Goal: Download file/media: Download file/media

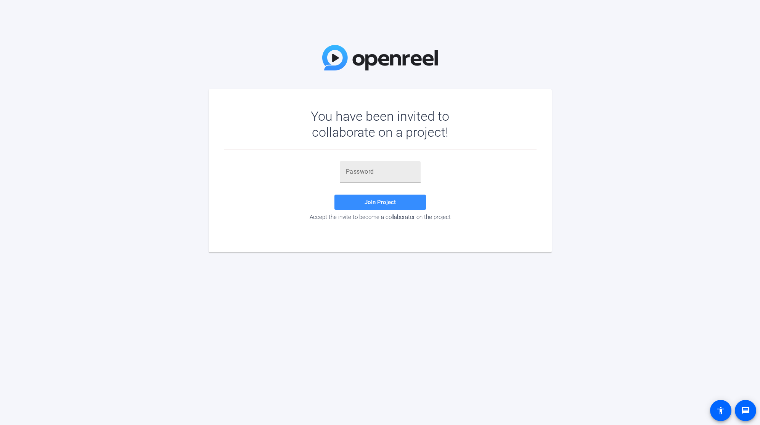
click at [383, 177] on div at bounding box center [380, 171] width 69 height 21
click at [383, 175] on input "text" at bounding box center [380, 171] width 69 height 9
paste input "1(nlxK"
type input "1(nlxK"
click at [338, 199] on span at bounding box center [379, 202] width 91 height 18
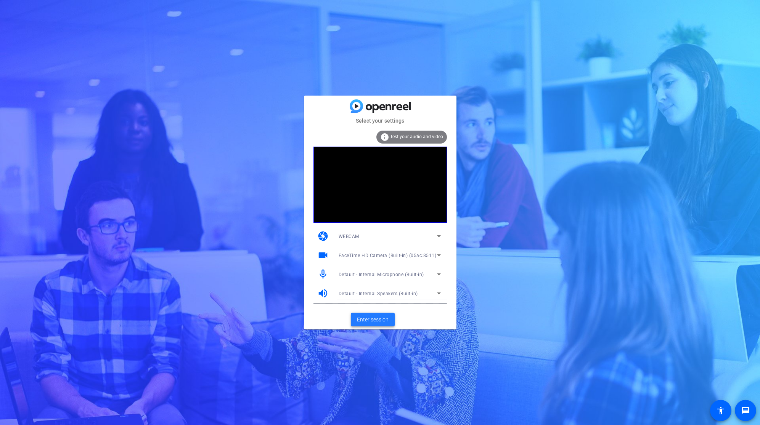
click at [383, 322] on span "Enter session" at bounding box center [373, 320] width 32 height 8
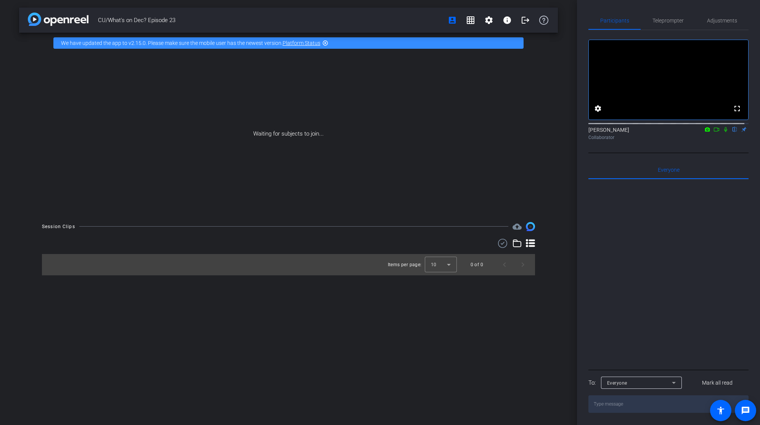
click at [713, 131] on icon at bounding box center [715, 130] width 5 height 4
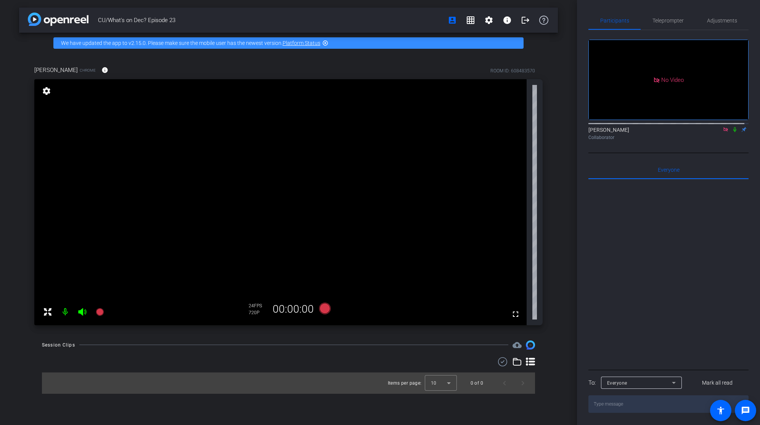
click at [733, 132] on icon at bounding box center [734, 129] width 3 height 5
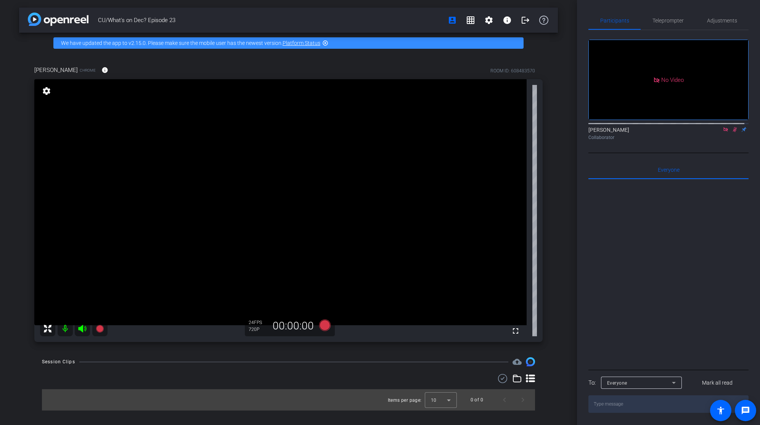
click at [732, 132] on icon at bounding box center [734, 129] width 4 height 5
click at [722, 132] on icon at bounding box center [725, 129] width 6 height 5
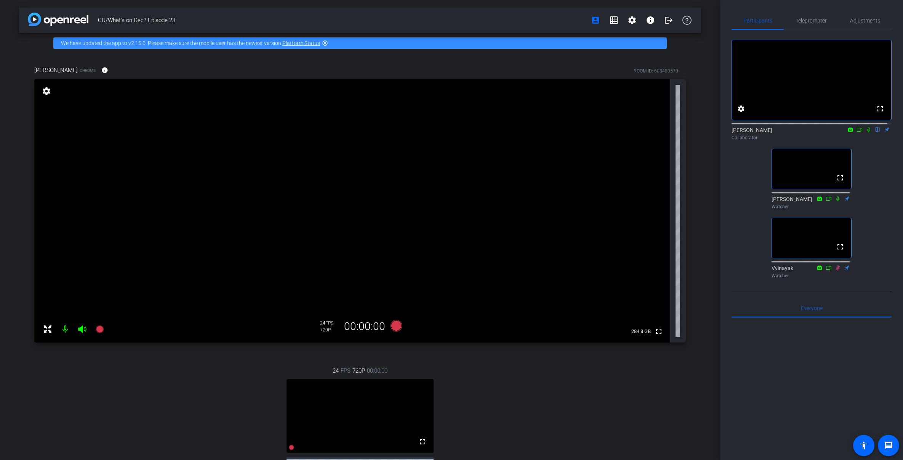
drag, startPoint x: 185, startPoint y: 17, endPoint x: 99, endPoint y: 16, distance: 86.1
click at [99, 16] on span "CU/What's on Dec? Episode 23" at bounding box center [342, 20] width 489 height 15
copy span "CU/What's on Dec? Episode 23"
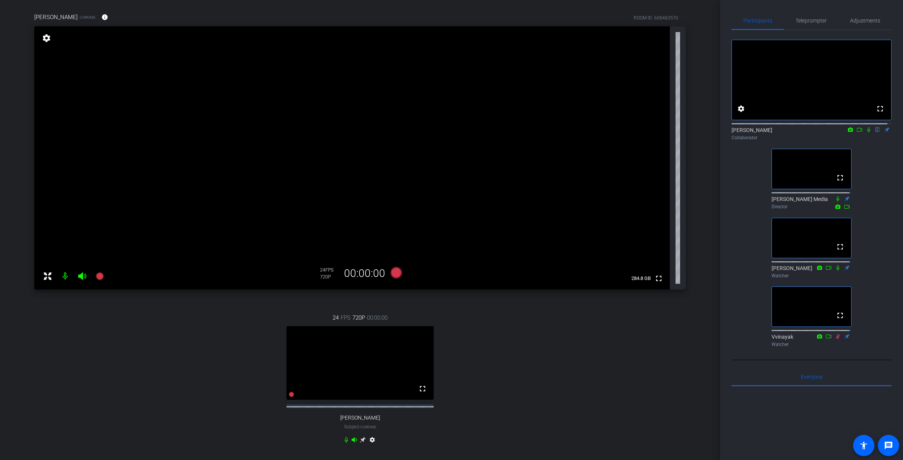
scroll to position [53, 0]
click at [759, 141] on div "[PERSON_NAME] flip Collaborator" at bounding box center [812, 133] width 160 height 15
click at [759, 132] on icon at bounding box center [869, 129] width 6 height 5
click at [612, 351] on div "24 FPS 720P 00:00:00 fullscreen [PERSON_NAME] Subject - Chrome settings" at bounding box center [360, 378] width 652 height 157
click at [612, 343] on div "24 FPS 720P 00:00:00 fullscreen [PERSON_NAME] Subject - Chrome settings" at bounding box center [360, 378] width 652 height 157
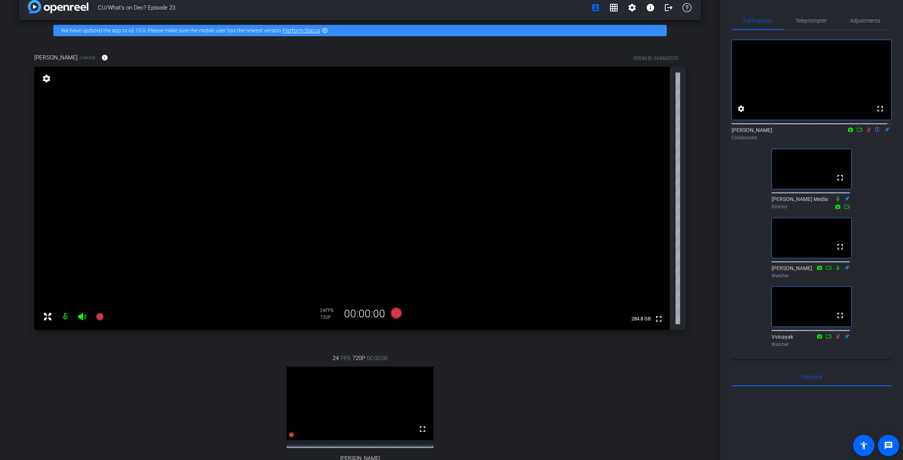
scroll to position [14, 0]
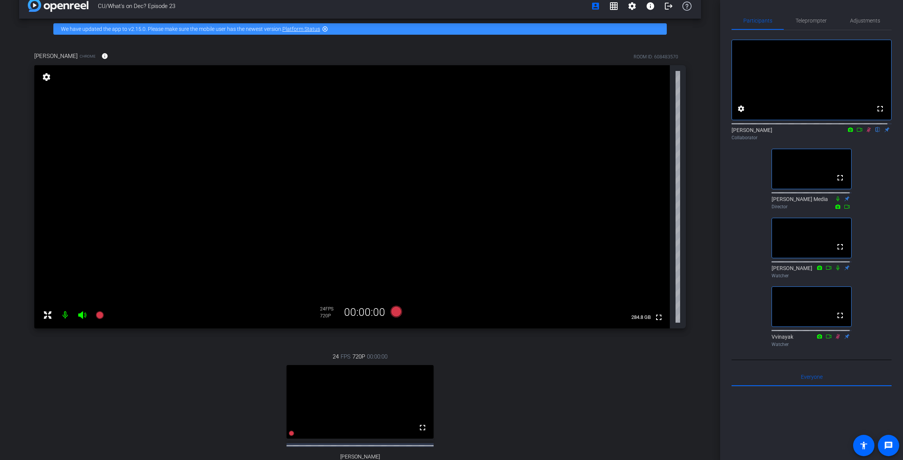
click at [611, 343] on div "24 FPS 720P 00:00:00 fullscreen [PERSON_NAME] Subject - Chrome settings" at bounding box center [360, 418] width 652 height 157
click at [576, 425] on div "24 FPS 720P 00:00:00 fullscreen [PERSON_NAME] Subject - Chrome settings" at bounding box center [360, 418] width 652 height 157
click at [492, 357] on div "24 FPS 720P 00:00:00 fullscreen [PERSON_NAME] Subject - Chrome settings" at bounding box center [360, 418] width 652 height 157
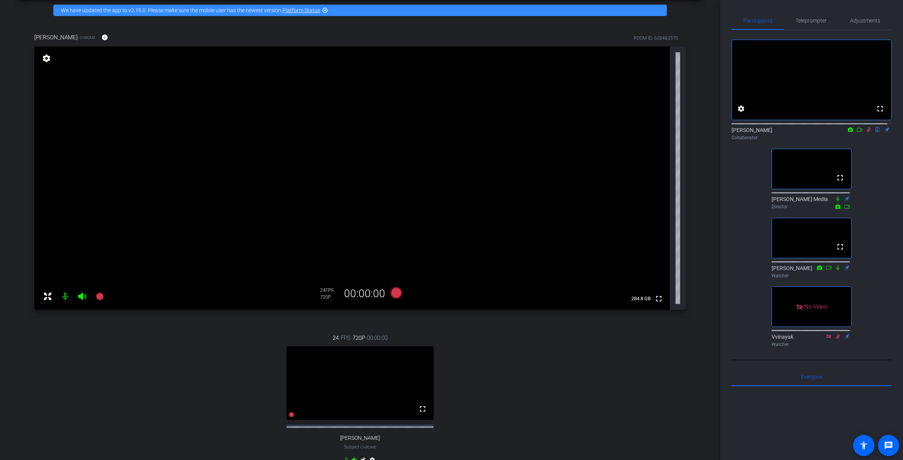
scroll to position [32, 0]
click at [759, 251] on mat-icon "fullscreen" at bounding box center [840, 246] width 9 height 9
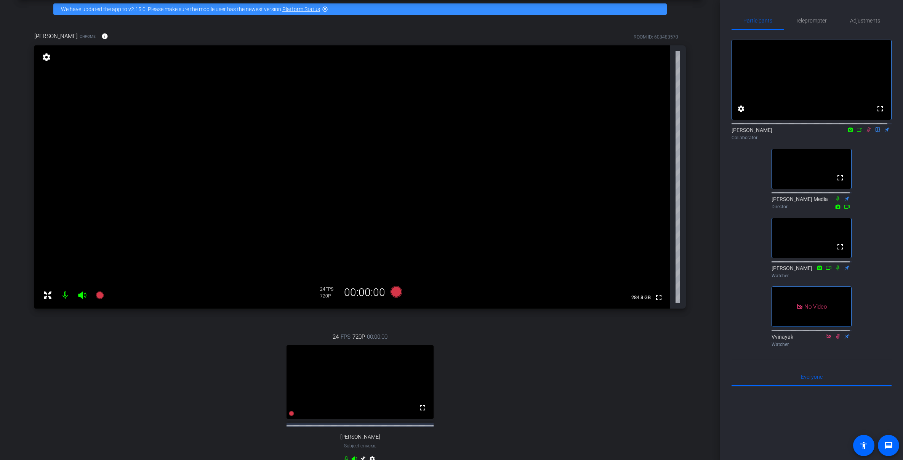
click at [604, 367] on div "24 FPS 720P 00:00:00 fullscreen [PERSON_NAME] Subject - Chrome settings" at bounding box center [360, 398] width 652 height 157
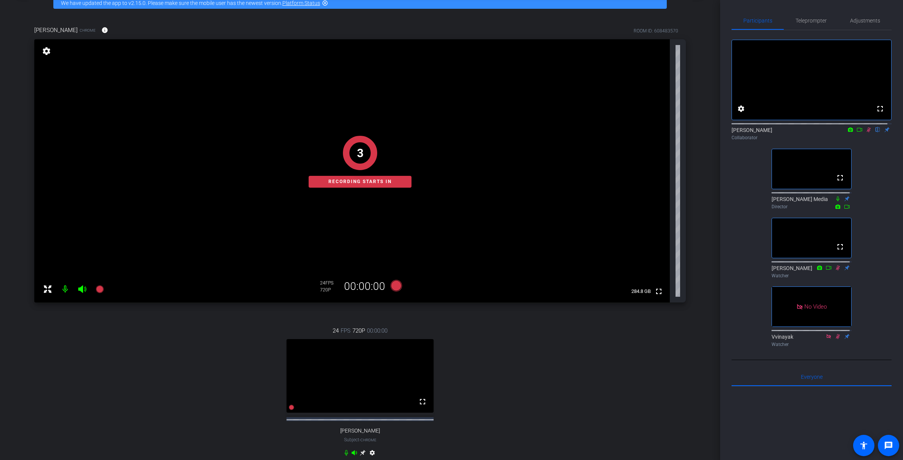
scroll to position [42, 0]
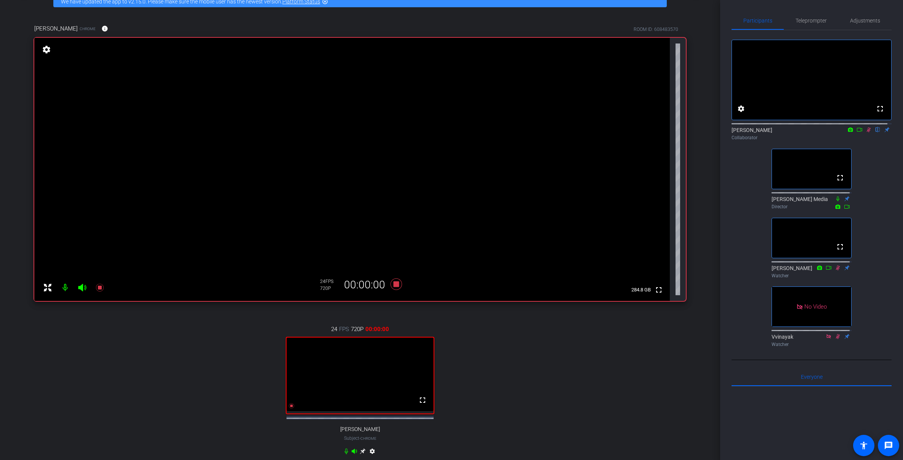
click at [759, 131] on icon at bounding box center [859, 130] width 5 height 4
click at [536, 372] on div "24 FPS 720P 00:00:01 fullscreen [PERSON_NAME] Subject - Chrome settings" at bounding box center [360, 390] width 652 height 157
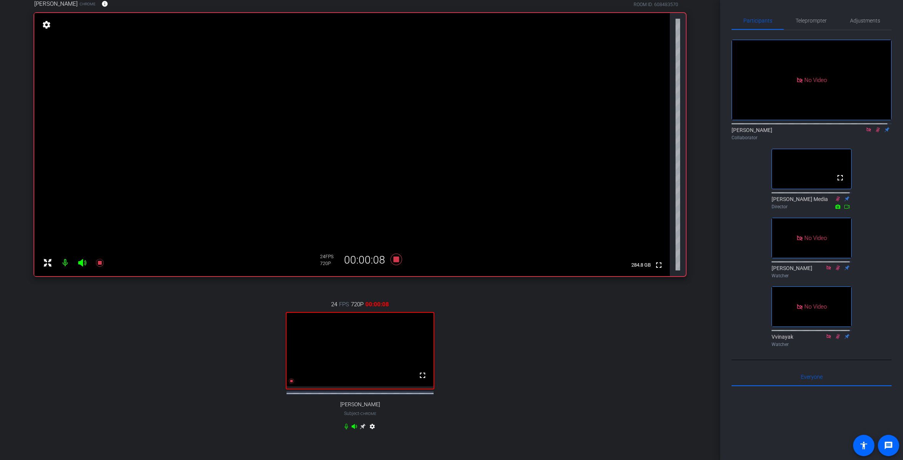
scroll to position [67, 0]
click at [586, 375] on div "24 FPS 720P 00:04:50 fullscreen [PERSON_NAME] Subject - Chrome settings" at bounding box center [360, 365] width 652 height 157
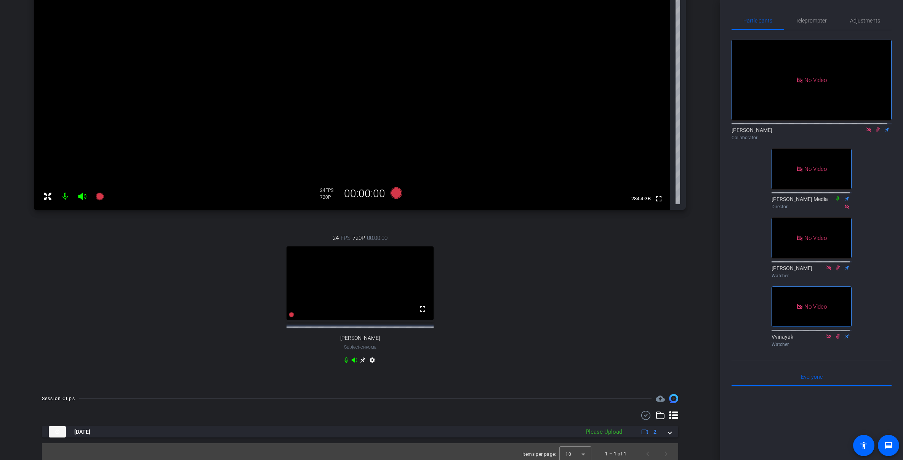
scroll to position [144, 0]
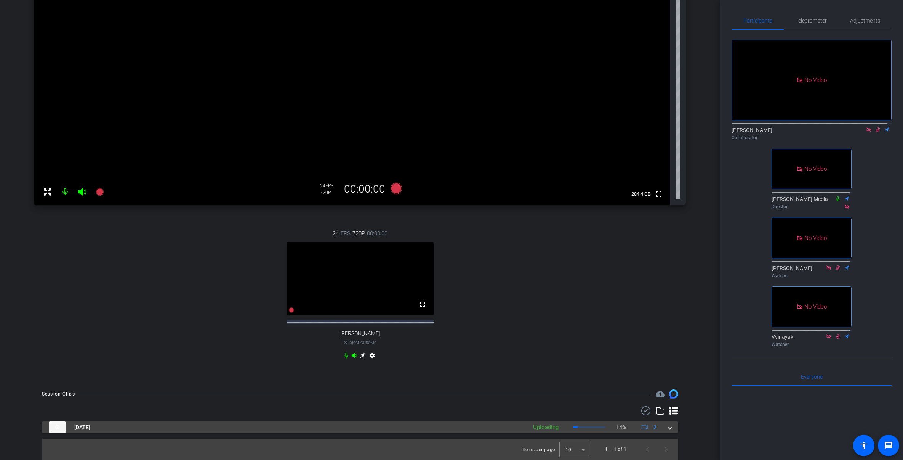
click at [668, 422] on mat-expansion-panel-header "[DATE] Uploading 14% 2" at bounding box center [360, 426] width 636 height 11
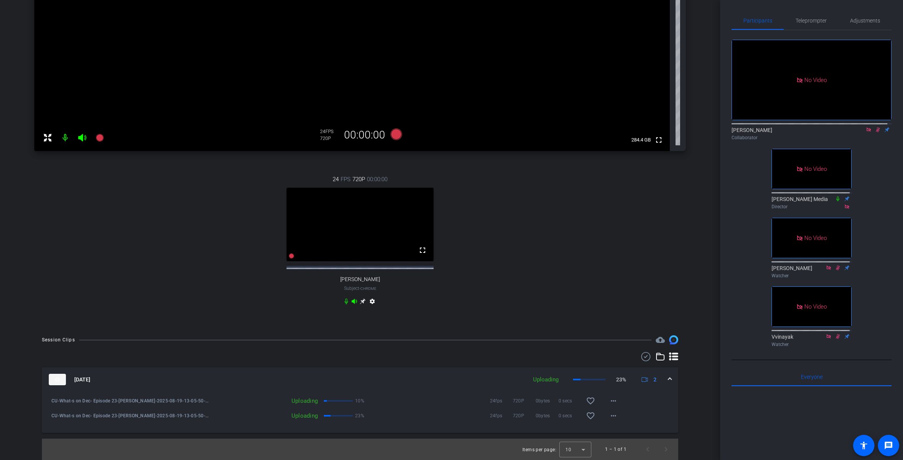
scroll to position [198, 0]
click at [729, 338] on div "Participants Teleprompter Adjustments No Video [PERSON_NAME] Collaborator No Vi…" at bounding box center [811, 230] width 183 height 460
click at [562, 273] on div "24 FPS 720P 00:00:00 fullscreen [PERSON_NAME] Subject - Chrome settings" at bounding box center [360, 240] width 652 height 157
click at [524, 266] on div "24 FPS 720P 00:00:00 fullscreen [PERSON_NAME] Subject - Chrome settings" at bounding box center [360, 240] width 652 height 157
click at [587, 418] on mat-icon "favorite_border" at bounding box center [590, 415] width 9 height 9
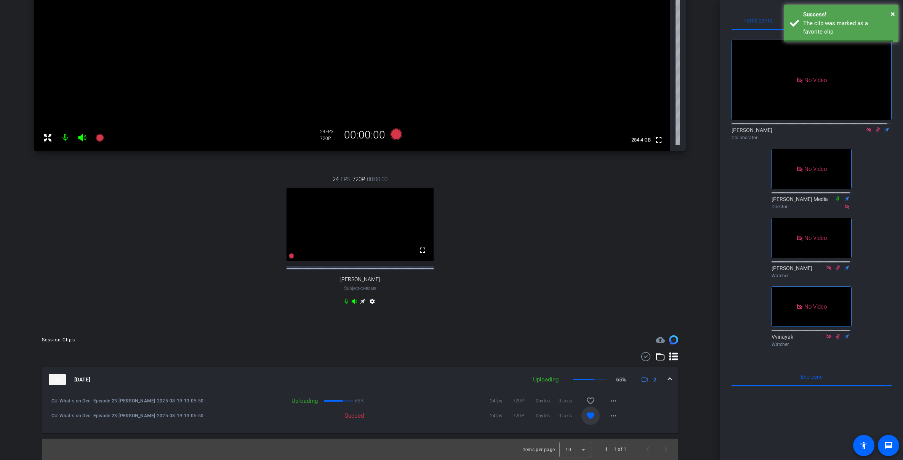
click at [587, 418] on mat-icon "favorite" at bounding box center [590, 415] width 9 height 9
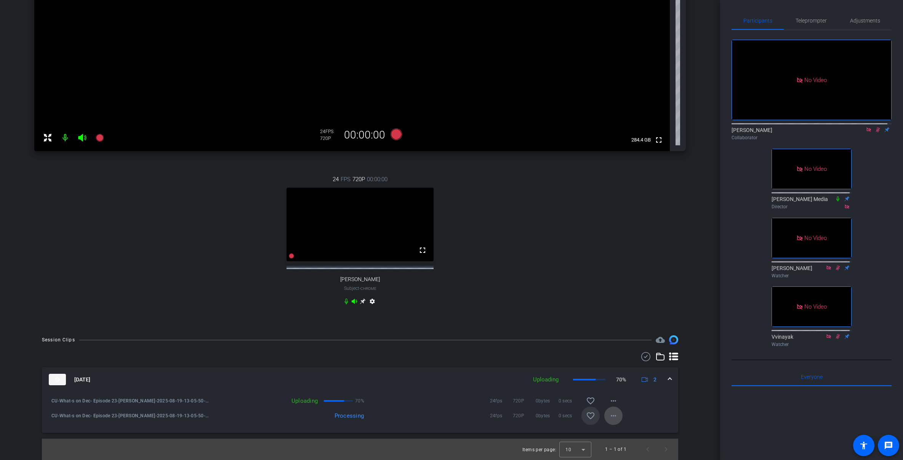
click at [604, 416] on span at bounding box center [613, 415] width 18 height 18
click at [604, 416] on div at bounding box center [451, 230] width 903 height 460
click at [604, 416] on span at bounding box center [613, 415] width 18 height 18
click at [604, 416] on div at bounding box center [451, 230] width 903 height 460
click at [605, 276] on div "24 FPS 720P 00:00:00 fullscreen [PERSON_NAME] Subject - Chrome settings" at bounding box center [360, 240] width 652 height 157
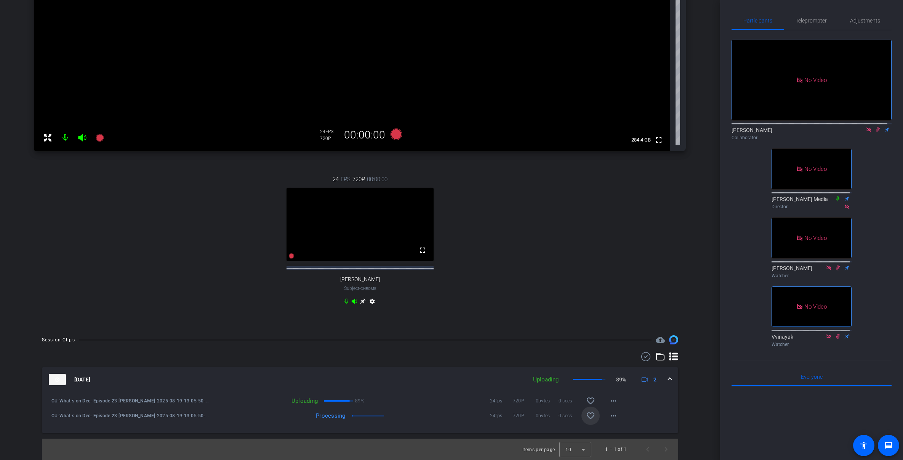
click at [605, 311] on div "24 FPS 720P 00:00:00 fullscreen [PERSON_NAME] Subject - Chrome settings" at bounding box center [360, 240] width 652 height 157
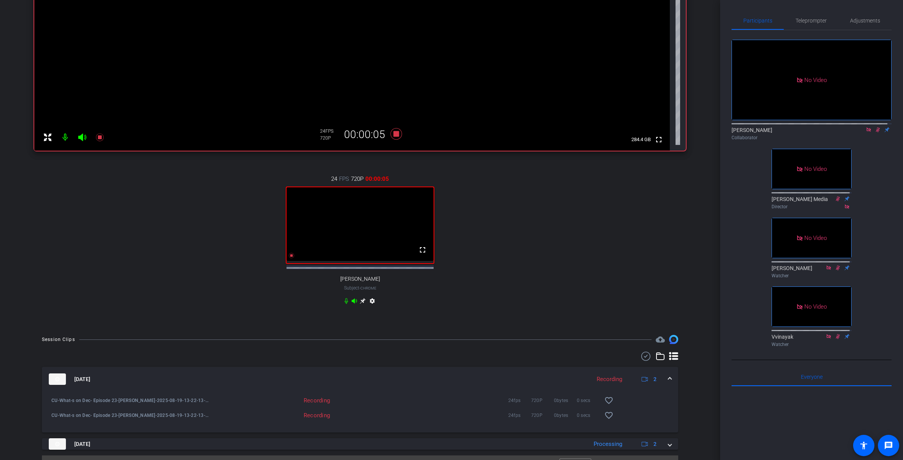
scroll to position [214, 0]
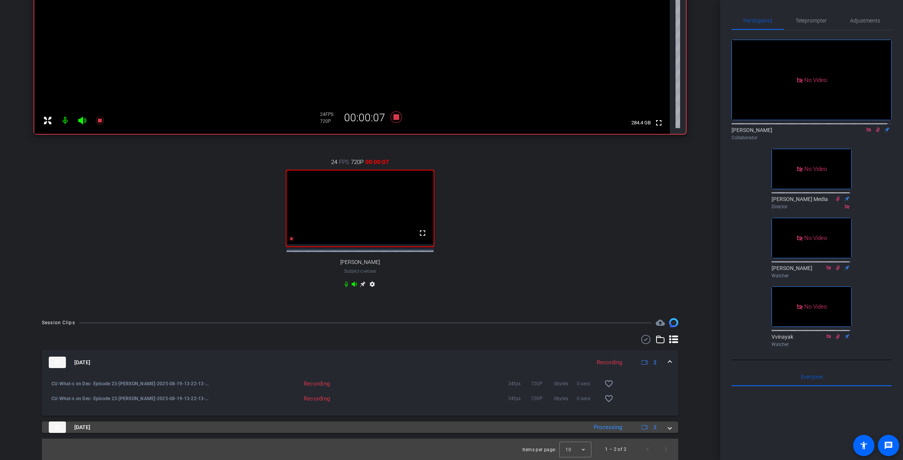
click at [668, 425] on span at bounding box center [669, 427] width 3 height 8
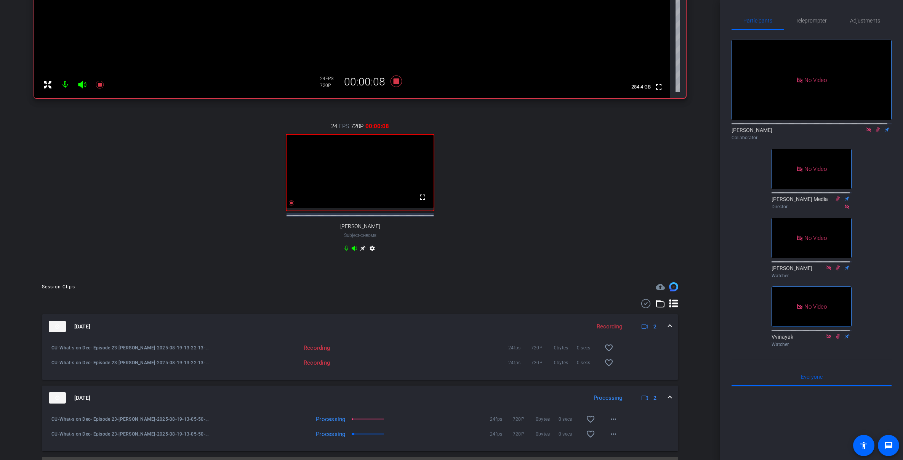
scroll to position [259, 0]
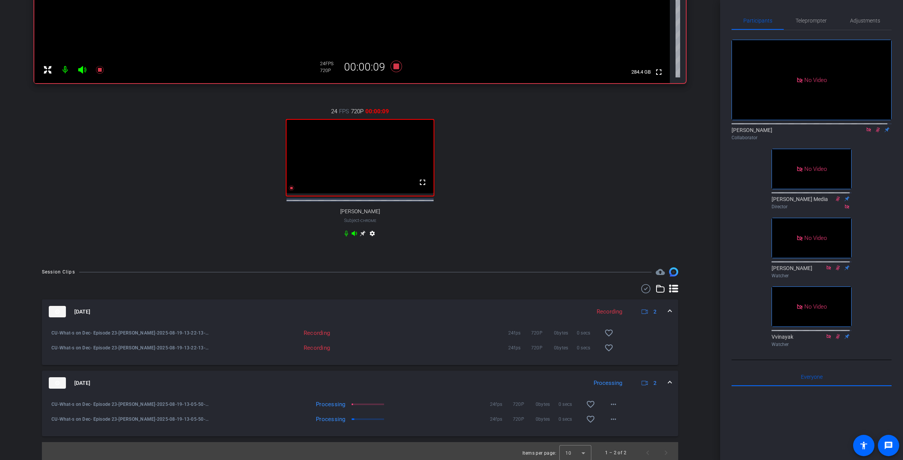
click at [552, 234] on div "24 FPS 720P 00:00:09 fullscreen [PERSON_NAME] Subject - Chrome settings" at bounding box center [360, 173] width 652 height 157
click at [625, 417] on div "CU-What-s on Dec- Episode 23-[PERSON_NAME]-2025-08-19-13-05-50-319-0 Processing…" at bounding box center [360, 414] width 625 height 9
drag, startPoint x: 549, startPoint y: 201, endPoint x: 550, endPoint y: 196, distance: 5.0
click at [549, 197] on div "24 FPS 720P 00:01:10 fullscreen [PERSON_NAME] Subject - Chrome settings" at bounding box center [360, 173] width 652 height 157
click at [383, 349] on div "24fps 720P 0bytes 0 secs favorite_border" at bounding box center [478, 347] width 289 height 18
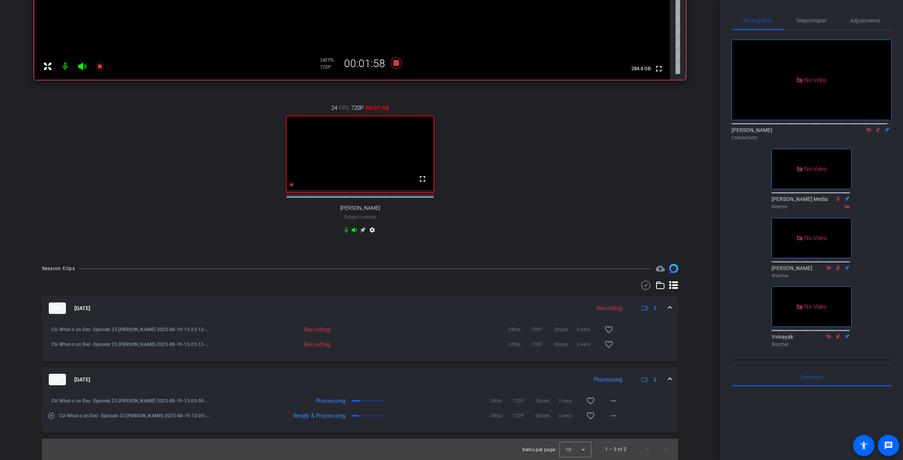
scroll to position [266, 0]
click at [614, 414] on span at bounding box center [613, 415] width 18 height 18
click at [615, 415] on div at bounding box center [451, 230] width 903 height 460
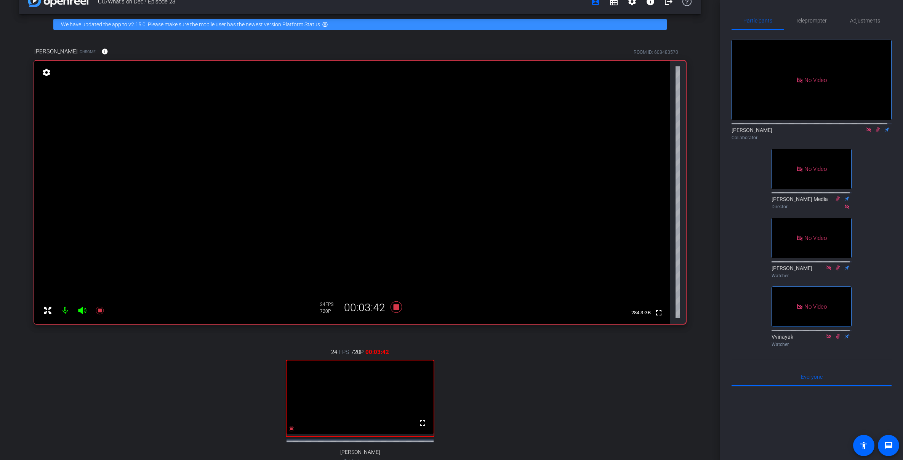
scroll to position [18, 0]
click at [655, 420] on div "24 FPS 720P 00:03:47 fullscreen [PERSON_NAME] Subject - Chrome settings" at bounding box center [360, 413] width 652 height 157
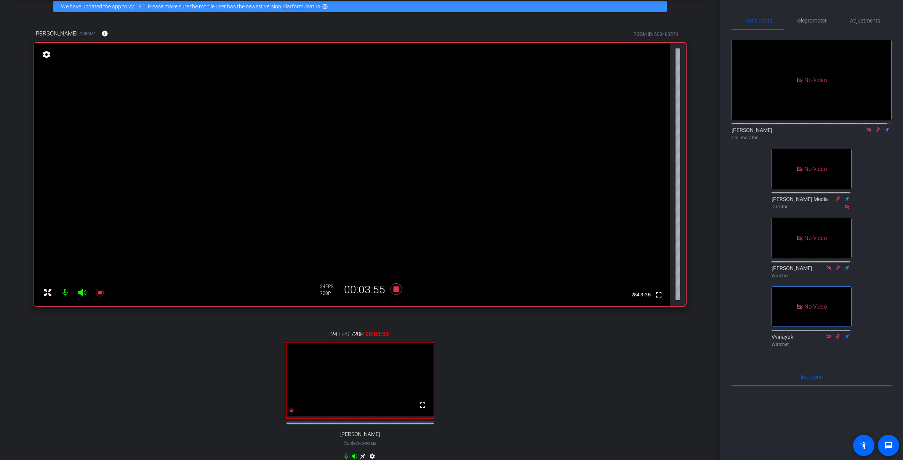
scroll to position [37, 0]
click at [700, 388] on div "CU/What's on Dec? Episode 23 account_box grid_on settings info logout We have u…" at bounding box center [360, 193] width 720 height 460
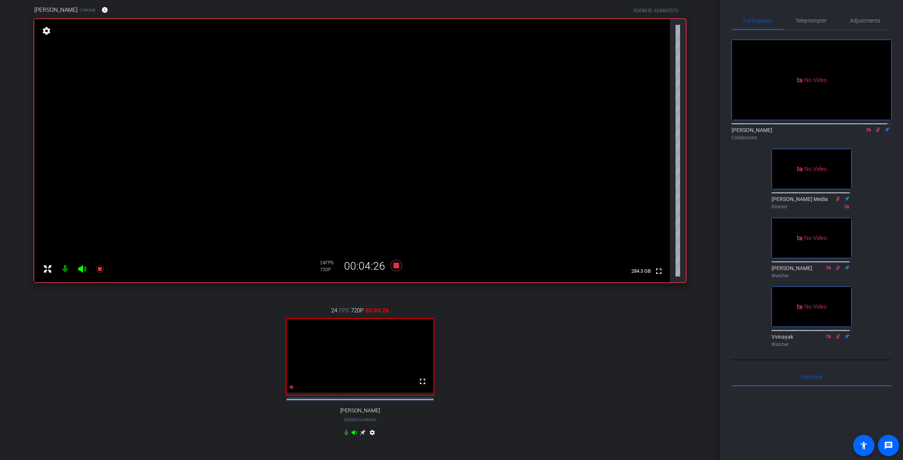
scroll to position [61, 0]
click at [695, 394] on div "[PERSON_NAME] Chrome info ROOM ID: 608483570 fullscreen settings 284.3 GB 24 FP…" at bounding box center [360, 225] width 682 height 465
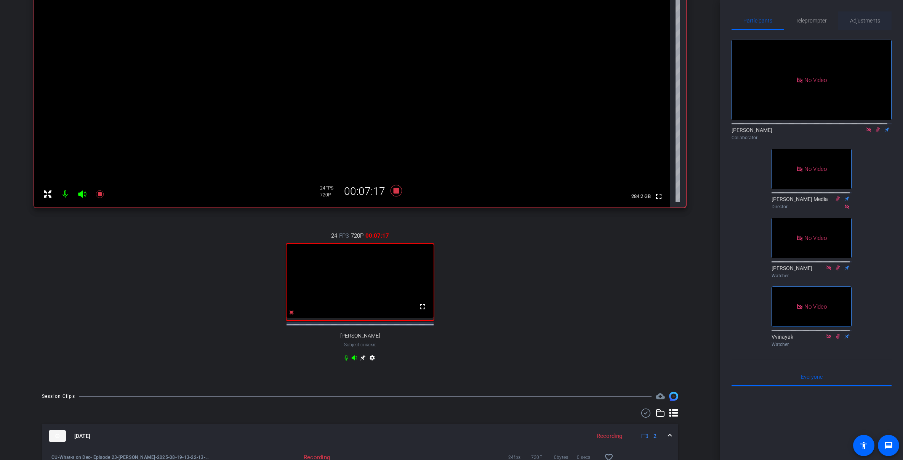
scroll to position [268, 0]
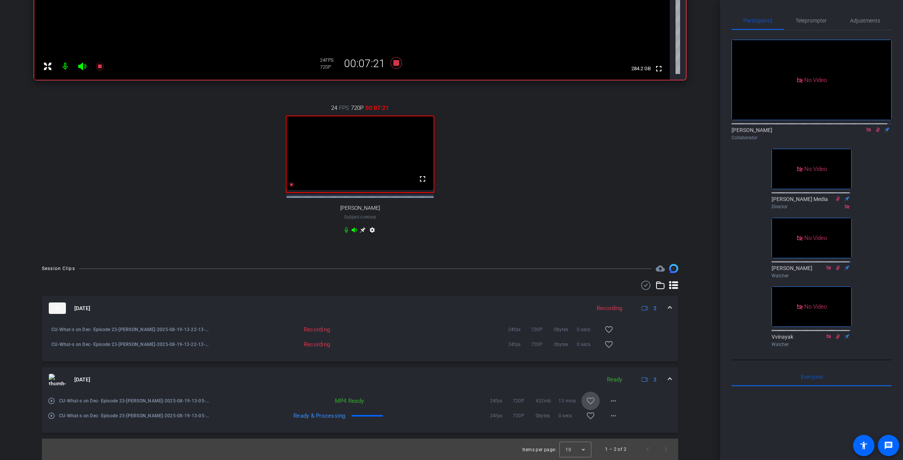
click at [591, 400] on mat-icon "favorite_border" at bounding box center [590, 400] width 9 height 9
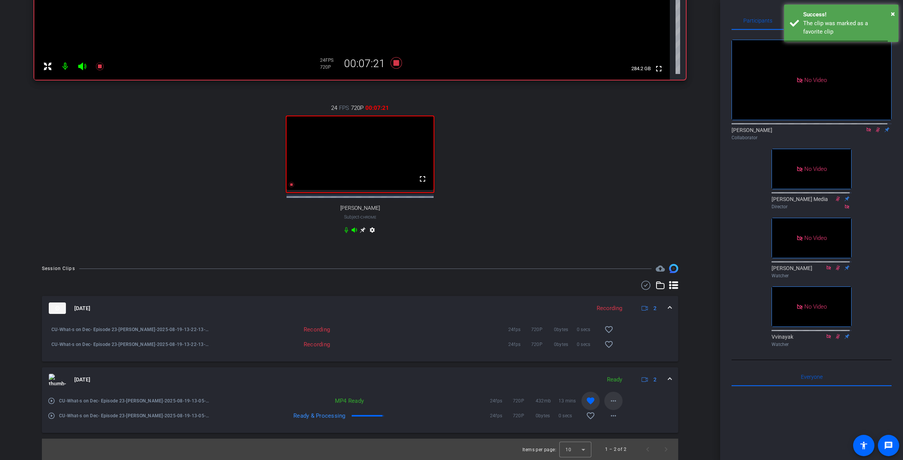
click at [604, 401] on span at bounding box center [613, 400] width 18 height 18
click at [631, 317] on span "Download MP4" at bounding box center [630, 318] width 46 height 9
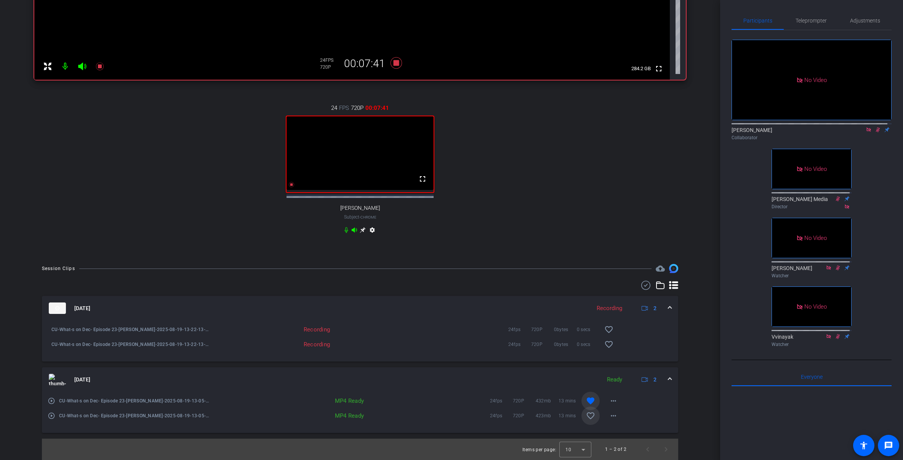
click at [590, 411] on mat-icon "favorite_border" at bounding box center [590, 415] width 9 height 9
click at [612, 414] on mat-icon "more_horiz" at bounding box center [613, 415] width 9 height 9
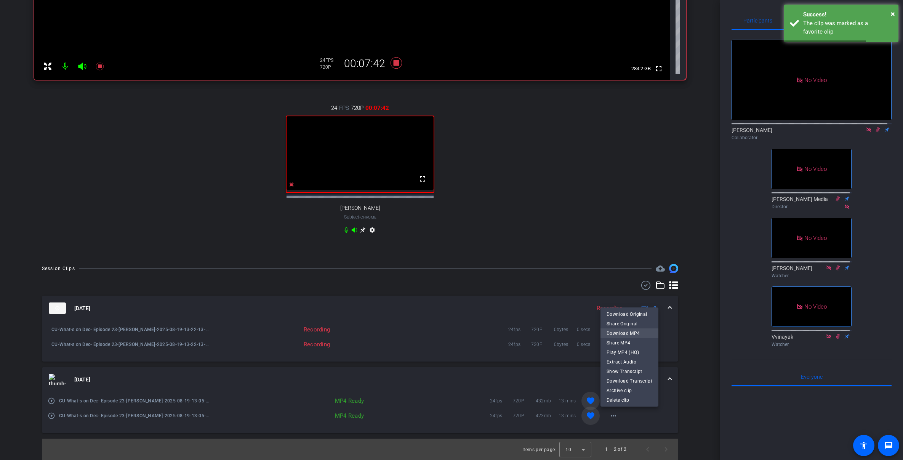
click at [625, 334] on span "Download MP4" at bounding box center [630, 333] width 46 height 9
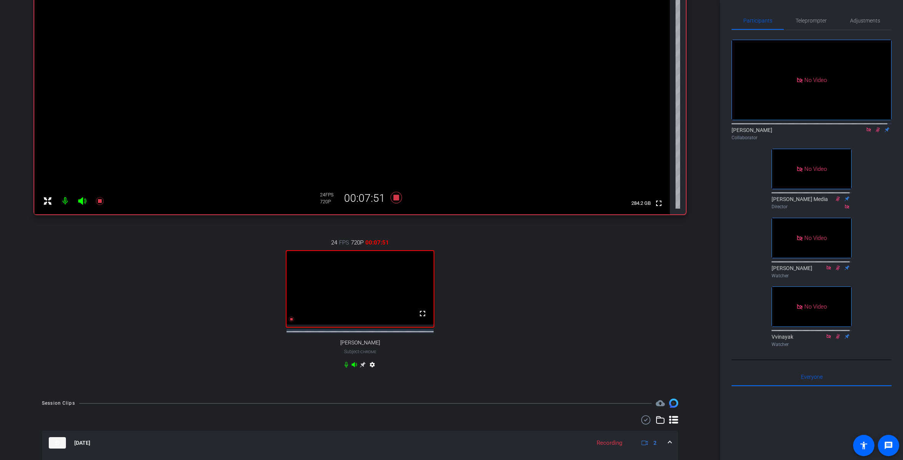
scroll to position [70, 0]
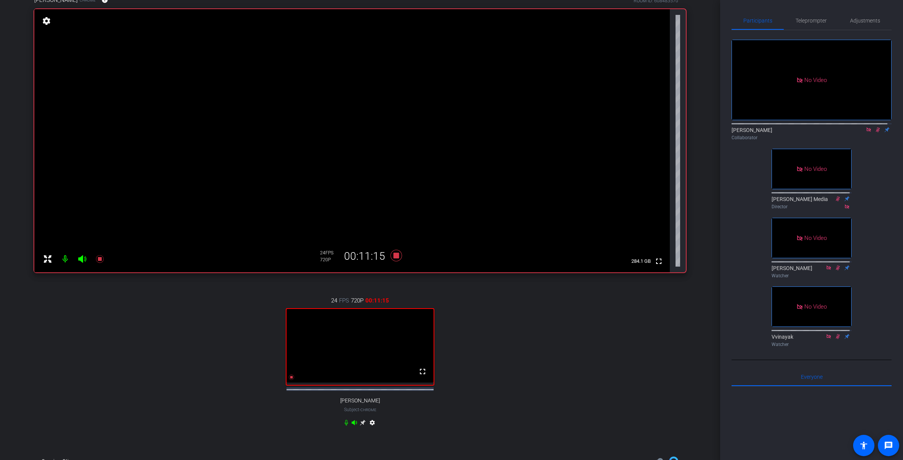
click at [559, 354] on div "24 FPS 720P 00:11:15 fullscreen [PERSON_NAME] Subject - Chrome settings" at bounding box center [360, 362] width 652 height 157
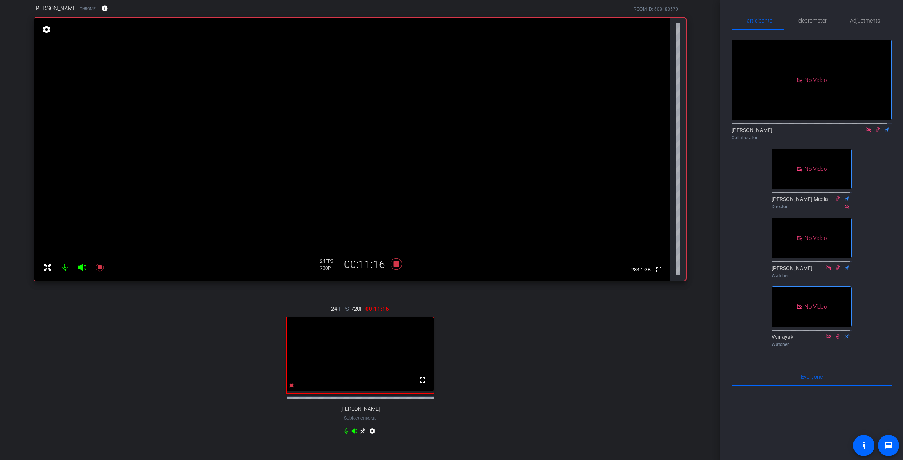
scroll to position [60, 0]
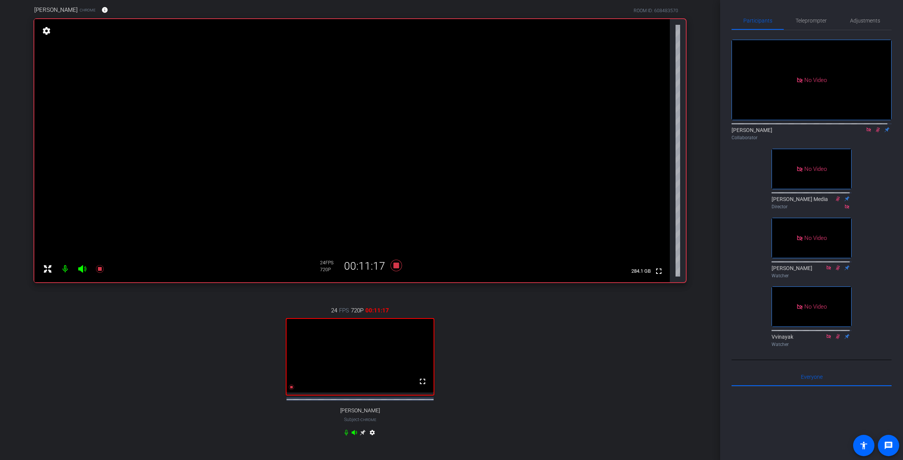
click at [559, 354] on div "24 FPS 720P 00:11:17 fullscreen [PERSON_NAME] Subject - Chrome settings" at bounding box center [360, 371] width 652 height 157
click at [452, 364] on div "24 FPS 720P 00:11:18 fullscreen [PERSON_NAME] Subject - Chrome settings" at bounding box center [360, 371] width 652 height 157
click at [255, 355] on div "24 FPS 720P 00:11:18 fullscreen [PERSON_NAME] Subject - Chrome settings" at bounding box center [360, 371] width 652 height 157
click at [759, 133] on mat-icon at bounding box center [877, 129] width 9 height 7
click at [397, 269] on icon at bounding box center [396, 265] width 18 height 14
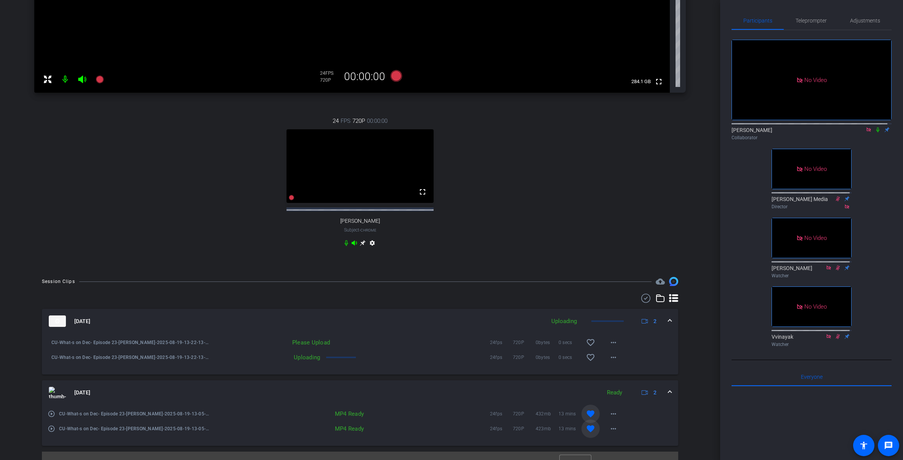
scroll to position [264, 0]
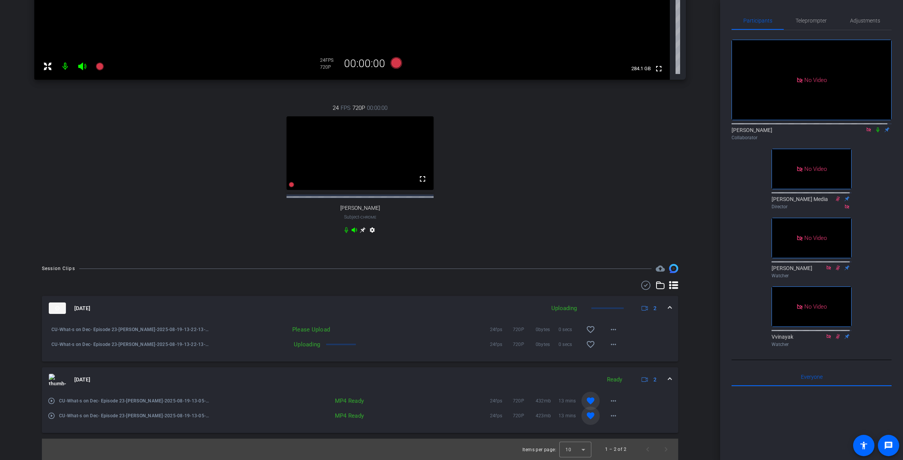
click at [668, 387] on mat-expansion-panel-header "[DATE] Ready 2" at bounding box center [360, 379] width 636 height 24
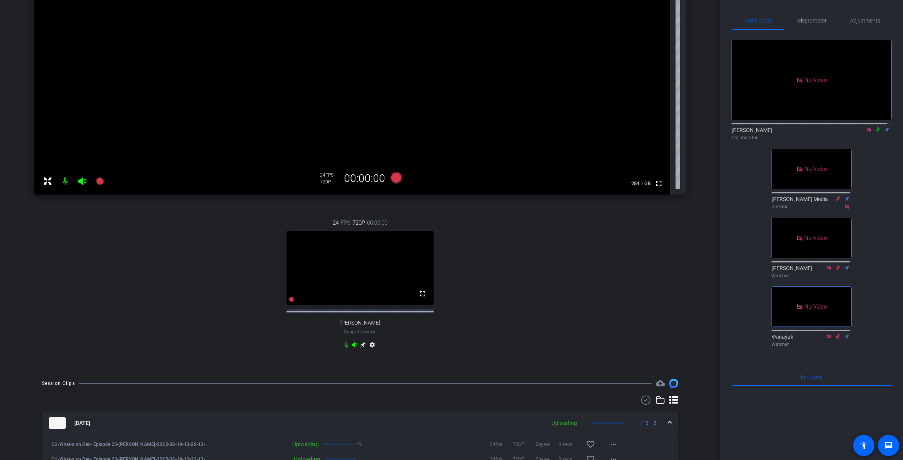
scroll to position [149, 0]
click at [759, 132] on icon at bounding box center [878, 129] width 3 height 5
click at [759, 132] on icon at bounding box center [878, 129] width 4 height 5
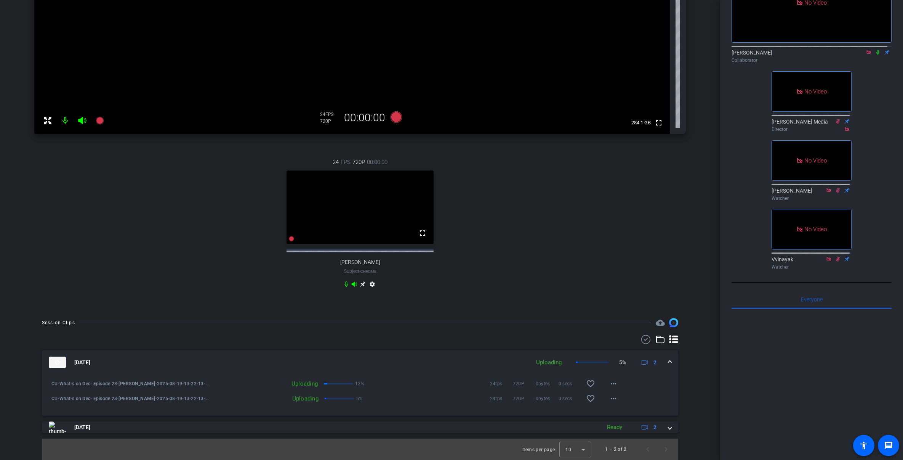
scroll to position [0, 0]
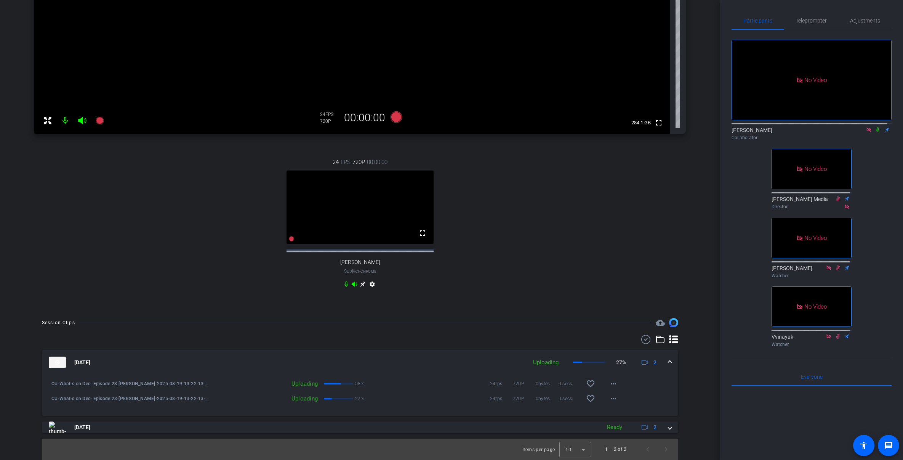
click at [759, 132] on icon at bounding box center [878, 129] width 6 height 5
click at [759, 153] on div "No Video [PERSON_NAME] Collaborator No Video [PERSON_NAME] Media Director No Vi…" at bounding box center [812, 190] width 160 height 320
click at [465, 306] on div "[PERSON_NAME] Chrome info ROOM ID: 608483570 fullscreen settings 284.1 GB 24 FP…" at bounding box center [360, 77] width 682 height 465
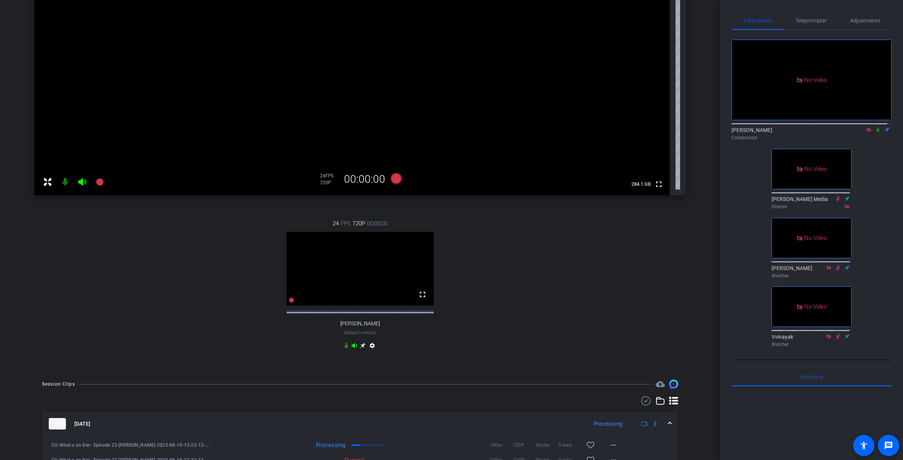
scroll to position [110, 0]
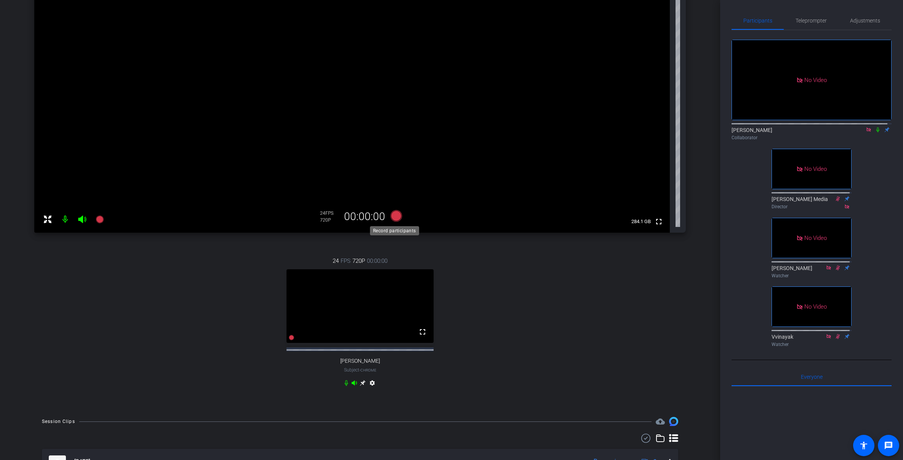
click at [397, 217] on icon at bounding box center [396, 215] width 11 height 11
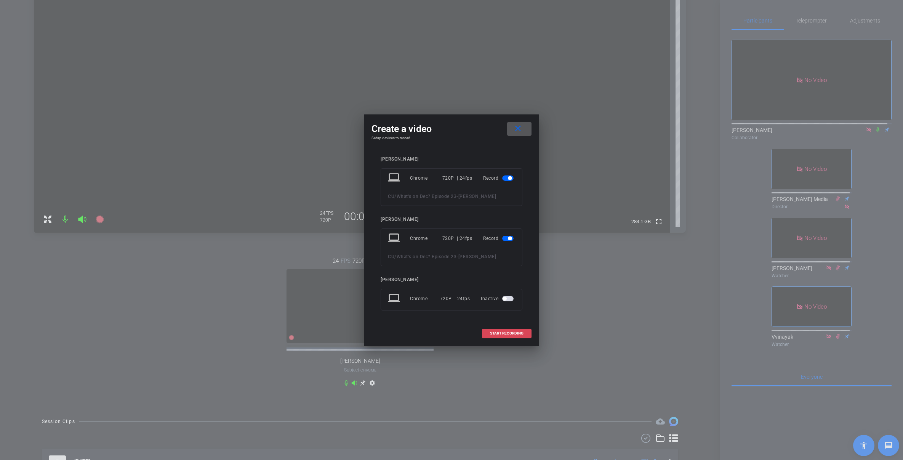
click at [507, 334] on span "START RECORDING" at bounding box center [507, 333] width 34 height 4
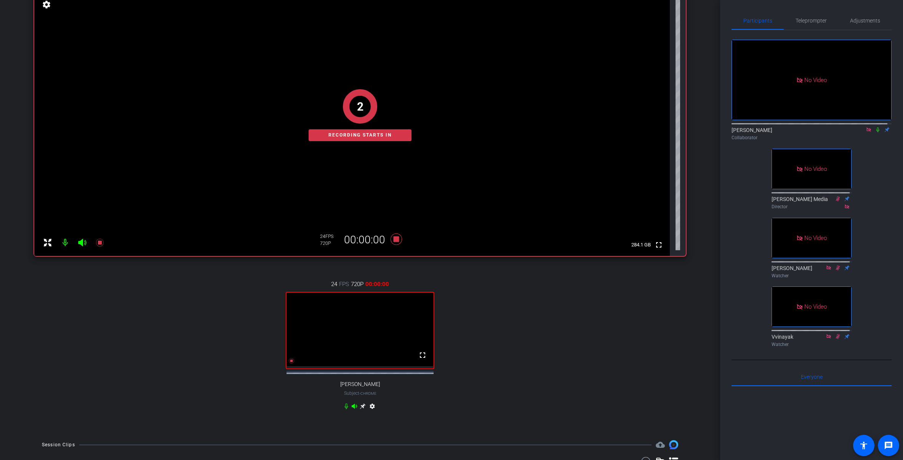
scroll to position [86, 0]
click at [759, 132] on icon at bounding box center [878, 129] width 3 height 5
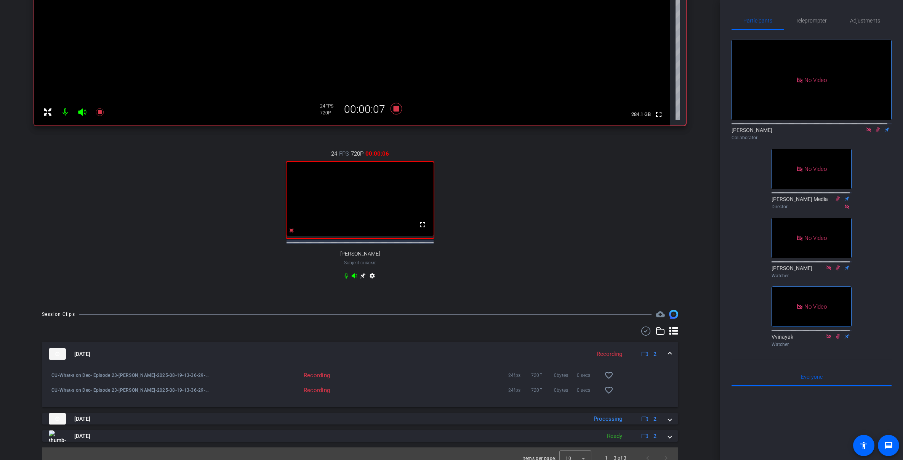
scroll to position [217, 0]
click at [660, 421] on div "[DATE] Processing 2" at bounding box center [359, 417] width 620 height 11
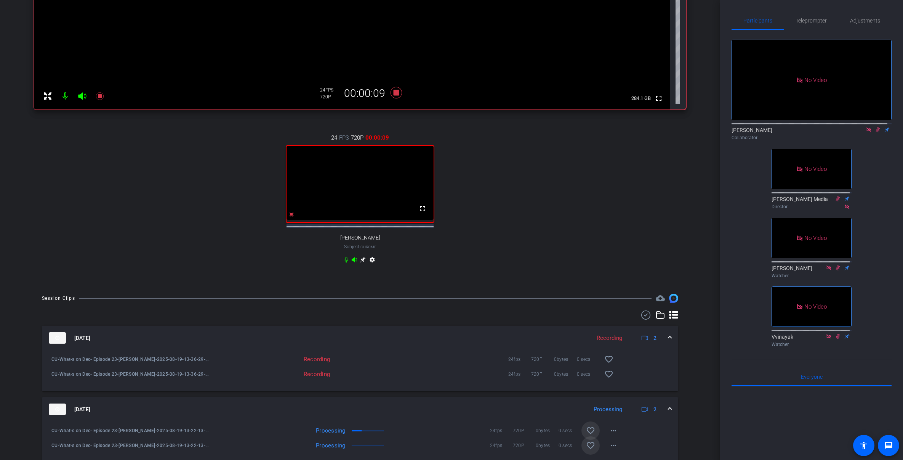
scroll to position [234, 0]
click at [545, 247] on div "24 FPS 720P 00:01:31 fullscreen [PERSON_NAME] Subject - Chrome settings" at bounding box center [360, 197] width 652 height 157
click at [582, 425] on span at bounding box center [591, 429] width 18 height 18
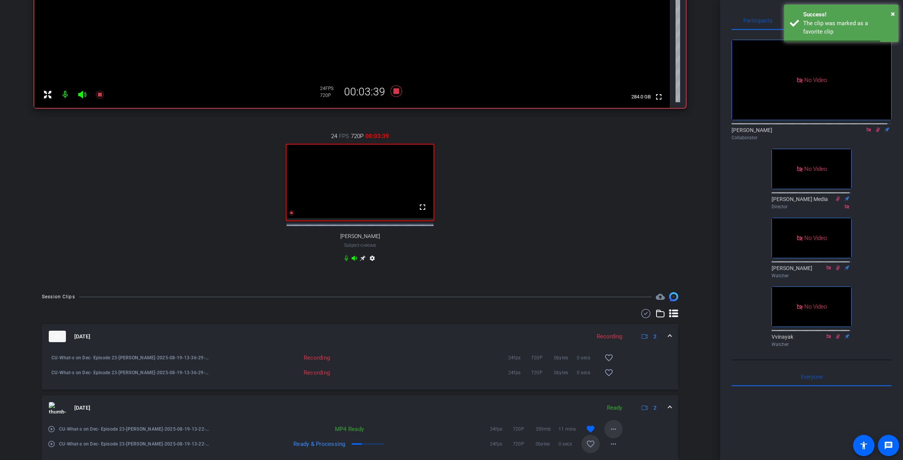
click at [609, 425] on mat-icon "more_horiz" at bounding box center [613, 428] width 9 height 9
click at [643, 353] on span "Download MP4" at bounding box center [630, 351] width 46 height 9
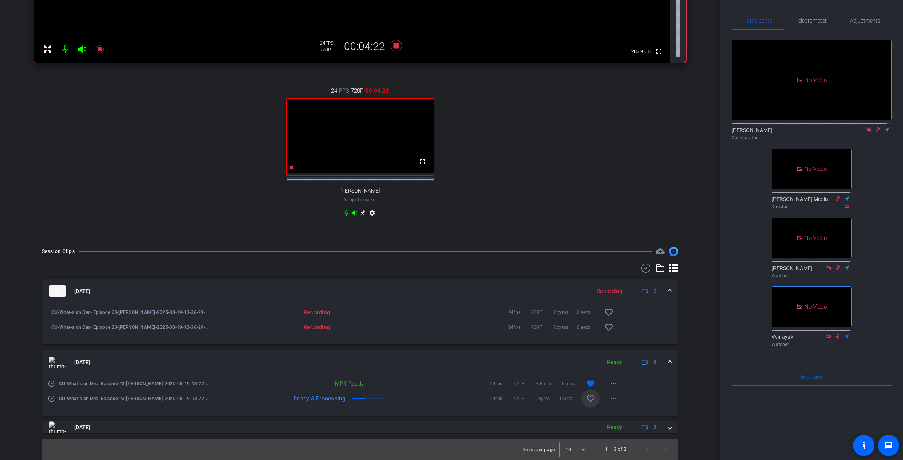
scroll to position [284, 0]
click at [628, 403] on div "play_circle_outline CU-What-s on Dec- Episode 23-[PERSON_NAME]-2025-08-19-13-22…" at bounding box center [360, 394] width 636 height 41
click at [622, 394] on div "play_circle_outline CU-What-s on Dec- Episode 23-[PERSON_NAME]-2025-08-19-13-22…" at bounding box center [360, 393] width 625 height 9
click at [589, 397] on mat-icon "favorite_border" at bounding box center [590, 398] width 9 height 9
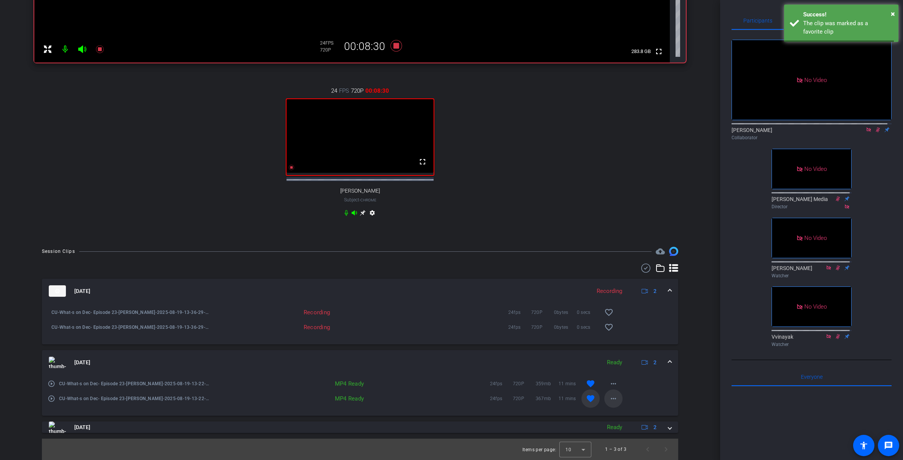
click at [609, 397] on mat-icon "more_horiz" at bounding box center [613, 398] width 9 height 9
click at [630, 317] on span "Download MP4" at bounding box center [630, 315] width 46 height 9
click at [668, 359] on span at bounding box center [669, 362] width 3 height 8
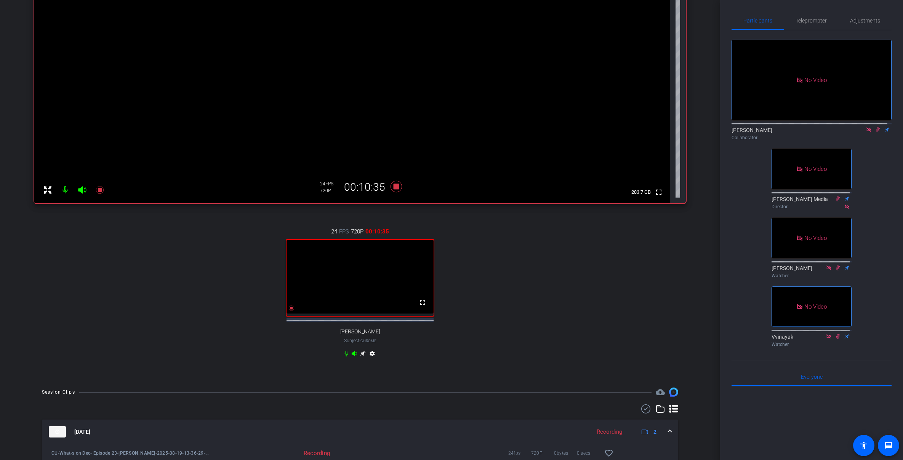
scroll to position [139, 0]
click at [531, 295] on div "24 FPS 720P 00:11:24 fullscreen [PERSON_NAME] Subject - Chrome settings" at bounding box center [360, 292] width 652 height 157
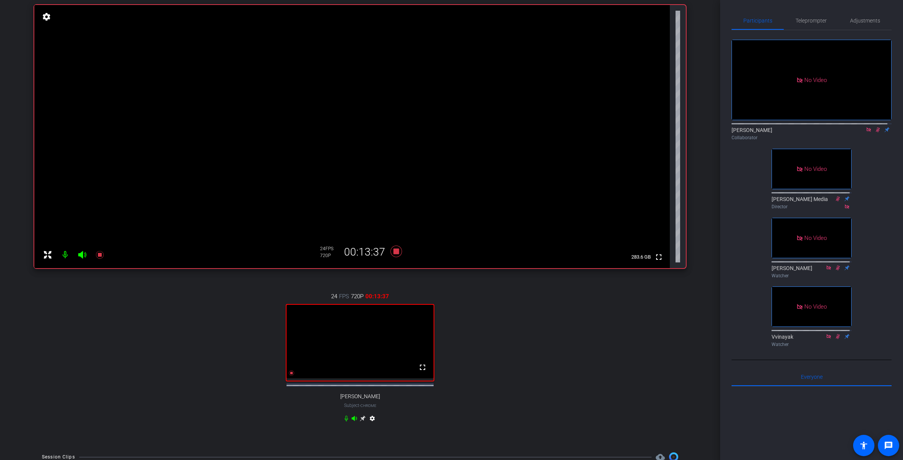
scroll to position [114, 0]
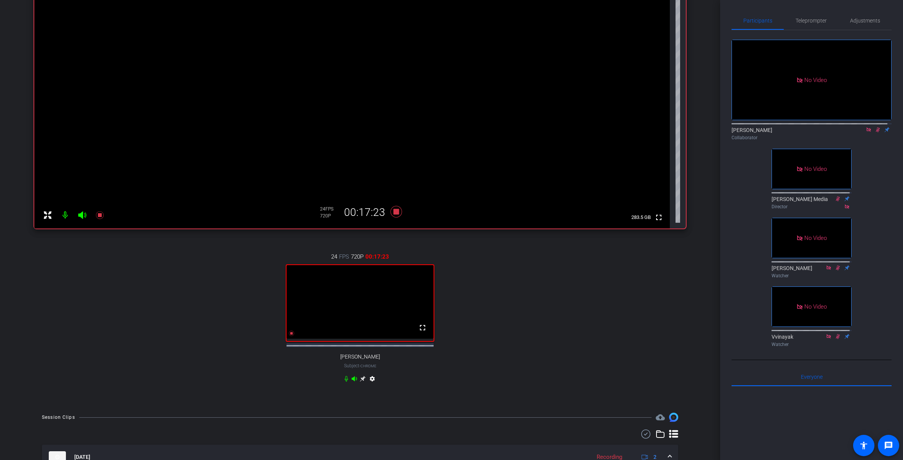
click at [759, 132] on icon at bounding box center [878, 129] width 4 height 5
click at [759, 132] on icon at bounding box center [878, 129] width 6 height 5
click at [478, 298] on div "24 FPS 720P 00:18:20 fullscreen [PERSON_NAME] Subject - Chrome settings" at bounding box center [360, 318] width 652 height 157
click at [759, 132] on icon at bounding box center [878, 129] width 6 height 5
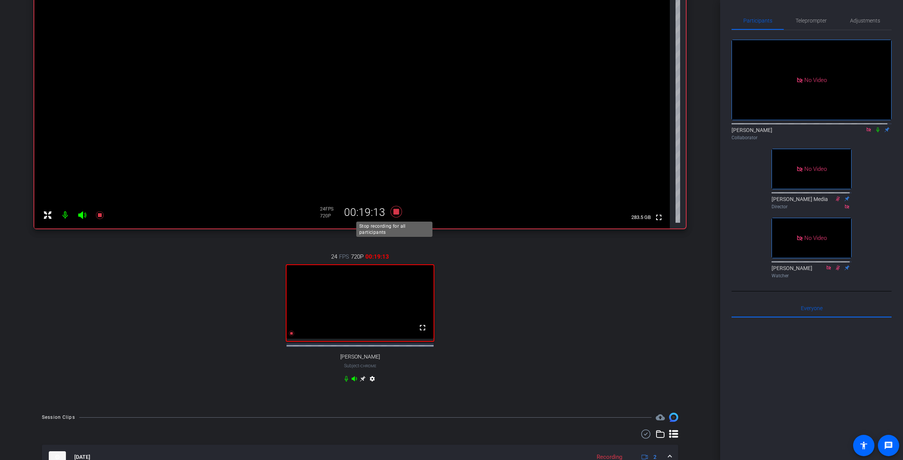
click at [395, 213] on icon at bounding box center [396, 211] width 11 height 11
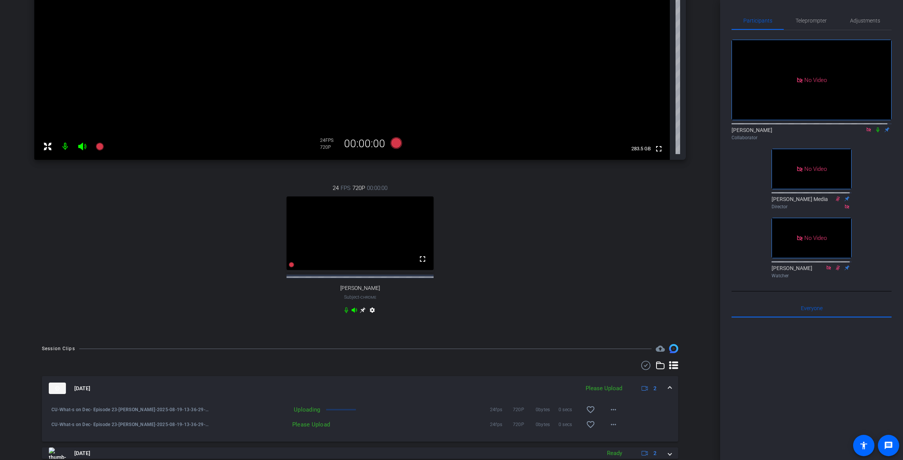
scroll to position [232, 0]
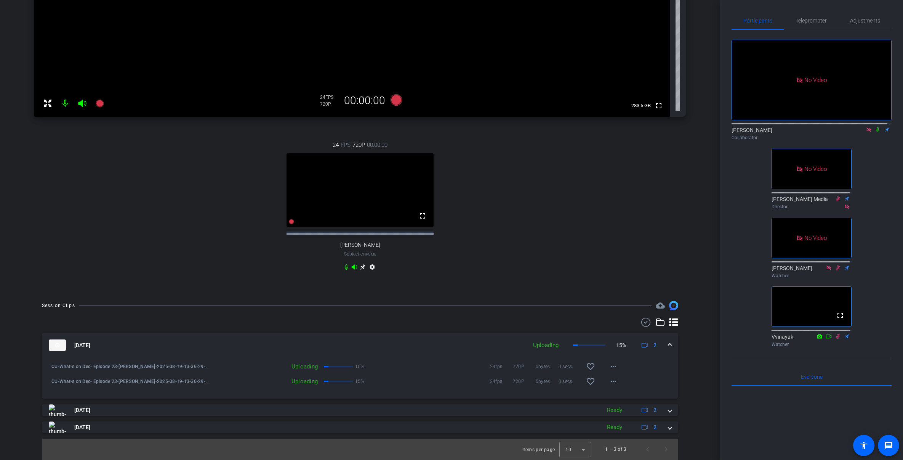
click at [759, 132] on icon at bounding box center [878, 129] width 6 height 5
click at [597, 300] on div "CU/What's on Dec? Episode 23 account_box grid_on settings info logout We have u…" at bounding box center [360, 230] width 720 height 460
click at [648, 267] on div "24 FPS 720P 00:00:00 fullscreen [PERSON_NAME] Subject - Chrome settings" at bounding box center [360, 206] width 652 height 157
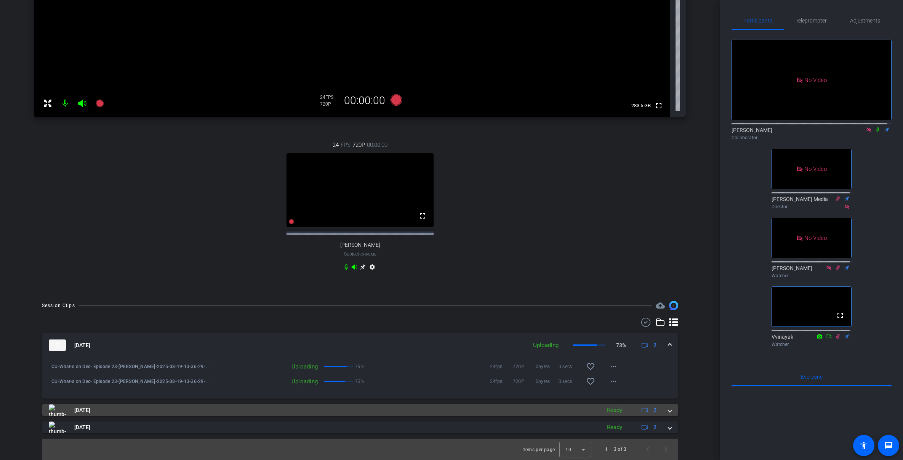
click at [660, 414] on div "[DATE] Ready 2" at bounding box center [359, 409] width 620 height 11
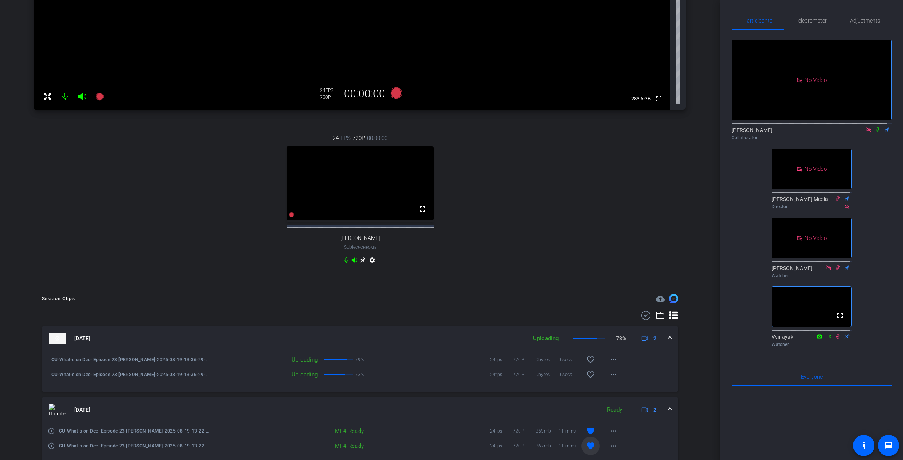
click at [660, 411] on div "[DATE] Ready 2" at bounding box center [359, 409] width 620 height 11
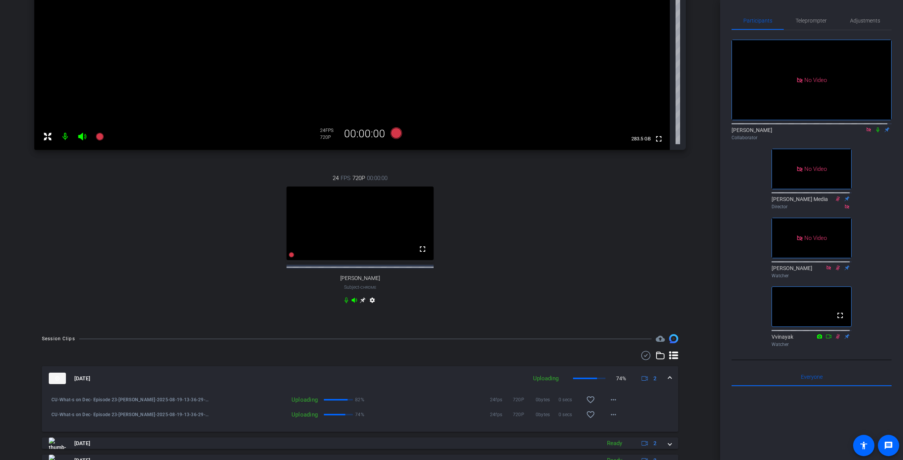
scroll to position [192, 0]
click at [759, 132] on icon at bounding box center [878, 129] width 6 height 5
click at [759, 131] on icon at bounding box center [869, 129] width 4 height 4
click at [467, 302] on div "24 FPS 720P 00:00:00 fullscreen [PERSON_NAME] Subject - Chrome settings" at bounding box center [360, 240] width 652 height 157
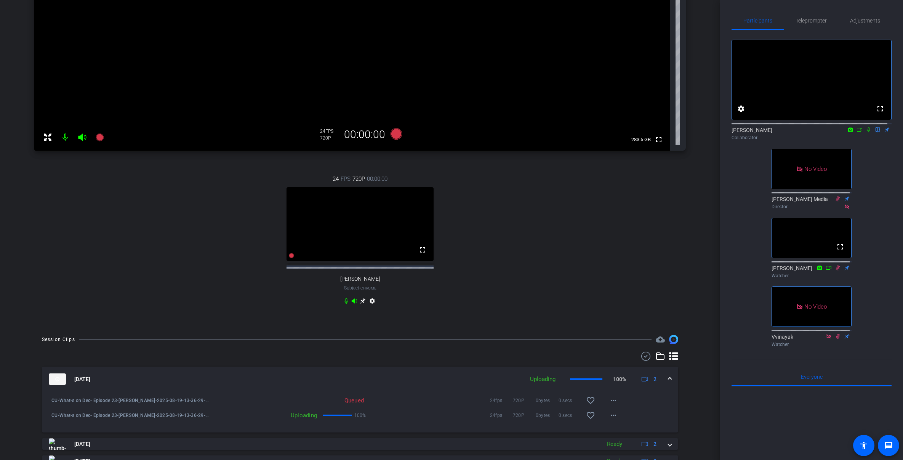
click at [518, 299] on div "24 FPS 720P 00:00:00 fullscreen [PERSON_NAME] Subject - Chrome settings" at bounding box center [360, 240] width 652 height 157
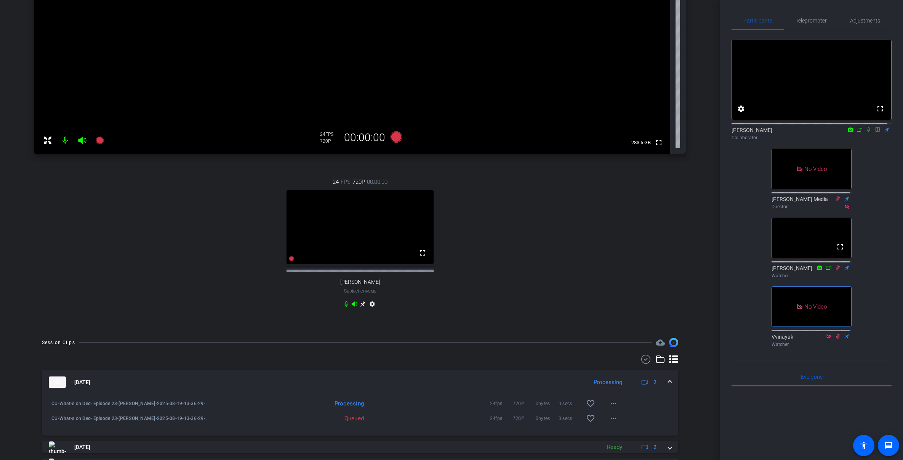
scroll to position [189, 0]
click at [612, 408] on mat-icon "more_horiz" at bounding box center [613, 403] width 9 height 9
click at [612, 413] on div at bounding box center [451, 230] width 903 height 460
click at [490, 287] on div "24 FPS 720P 00:00:00 fullscreen [PERSON_NAME] Subject - Chrome settings" at bounding box center [360, 243] width 652 height 157
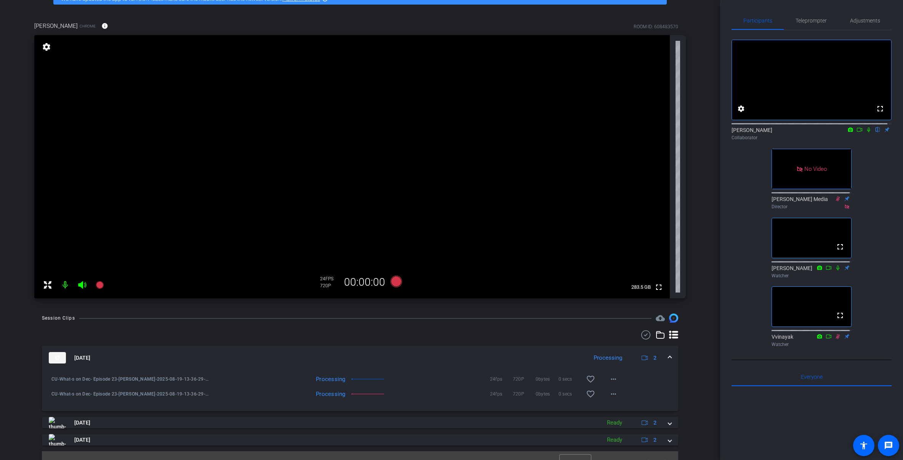
scroll to position [57, 0]
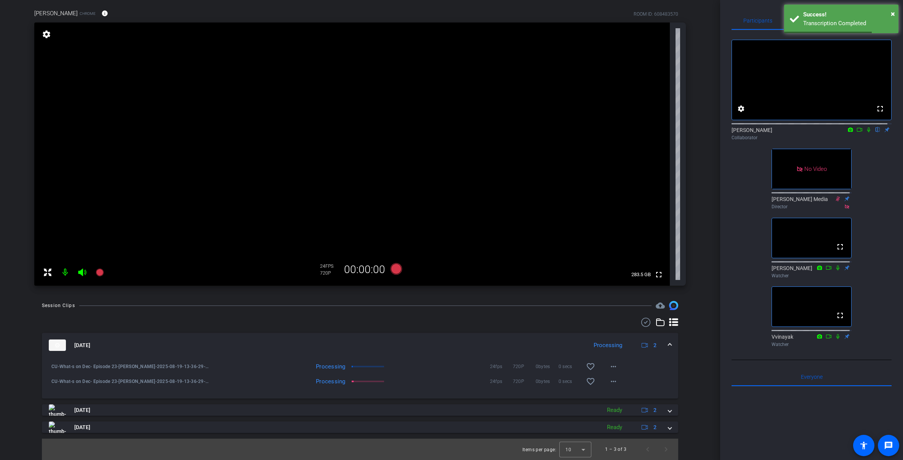
click at [563, 321] on div at bounding box center [360, 321] width 636 height 9
click at [651, 379] on div "CU-What-s on Dec- Episode 23-[PERSON_NAME]-2025-08-19-13-36-29-097-0 Processing…" at bounding box center [360, 376] width 625 height 9
click at [759, 132] on icon at bounding box center [868, 129] width 3 height 5
click at [420, 319] on div at bounding box center [360, 321] width 636 height 9
click at [372, 314] on div "Session Clips cloud_upload [DATE] Processing 2 CU-What-s on Dec- Episode 23-[PE…" at bounding box center [360, 380] width 682 height 159
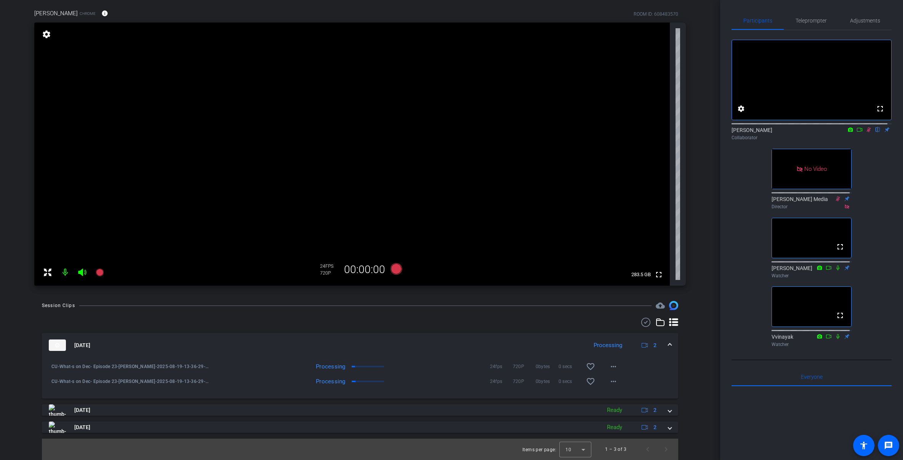
click at [395, 322] on div at bounding box center [360, 321] width 636 height 9
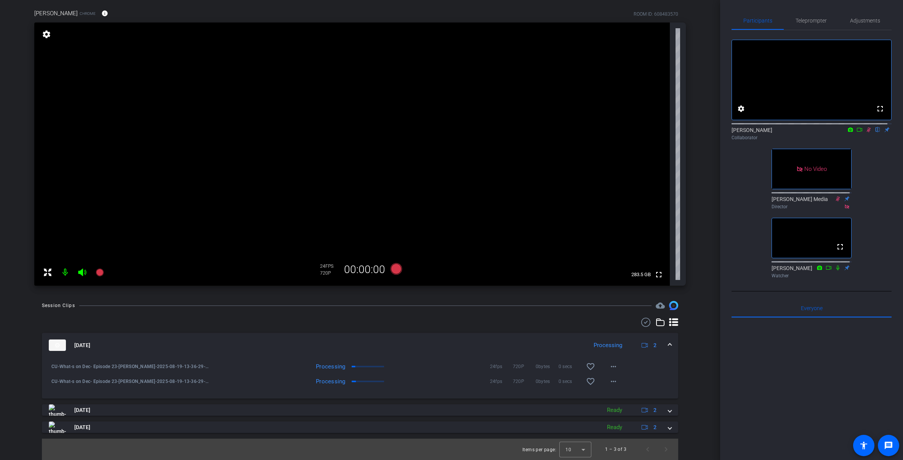
click at [759, 132] on icon at bounding box center [869, 129] width 6 height 5
click at [496, 320] on div at bounding box center [360, 321] width 636 height 9
click at [759, 132] on icon at bounding box center [868, 129] width 3 height 5
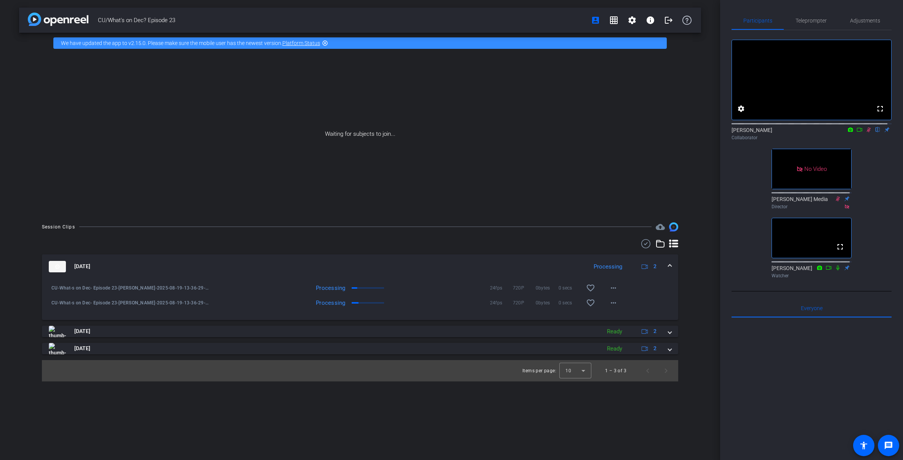
scroll to position [0, 0]
click at [759, 132] on icon at bounding box center [860, 129] width 6 height 5
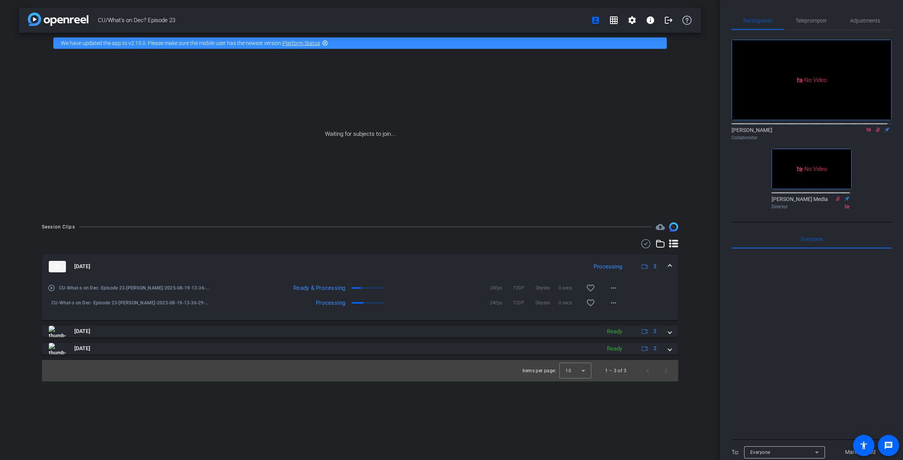
click at [538, 197] on div "Waiting for subjects to join..." at bounding box center [360, 133] width 682 height 161
click at [613, 305] on mat-icon "more_horiz" at bounding box center [613, 302] width 9 height 9
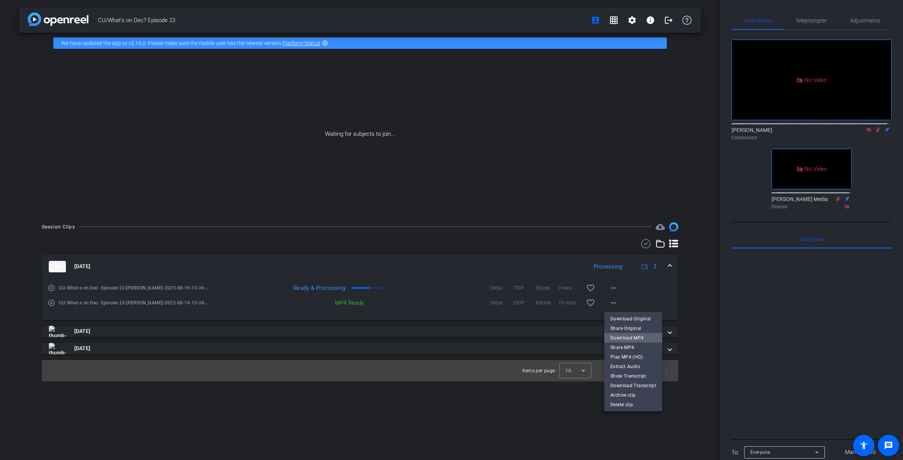
click at [645, 335] on span "Download MP4" at bounding box center [634, 337] width 46 height 9
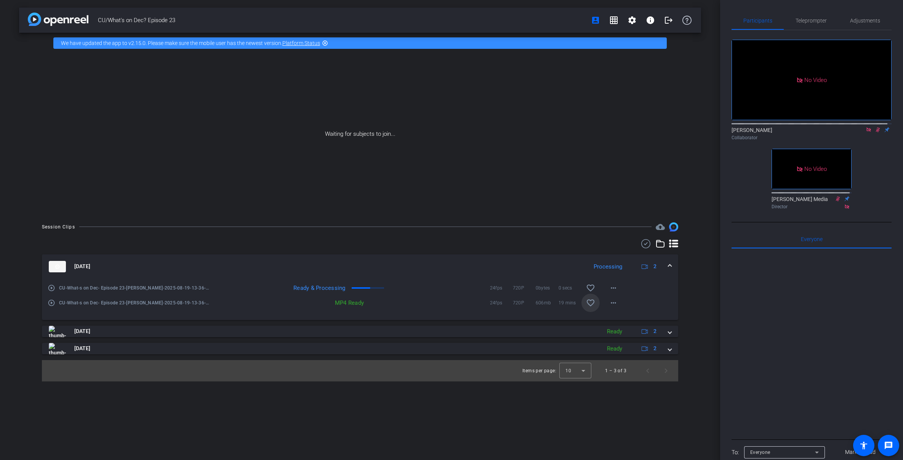
click at [585, 297] on span at bounding box center [591, 302] width 18 height 18
click at [460, 285] on div "24fps 720P 0bytes 0 secs favorite_border more_horiz" at bounding box center [538, 288] width 170 height 18
click at [614, 289] on mat-icon "more_horiz" at bounding box center [613, 287] width 9 height 9
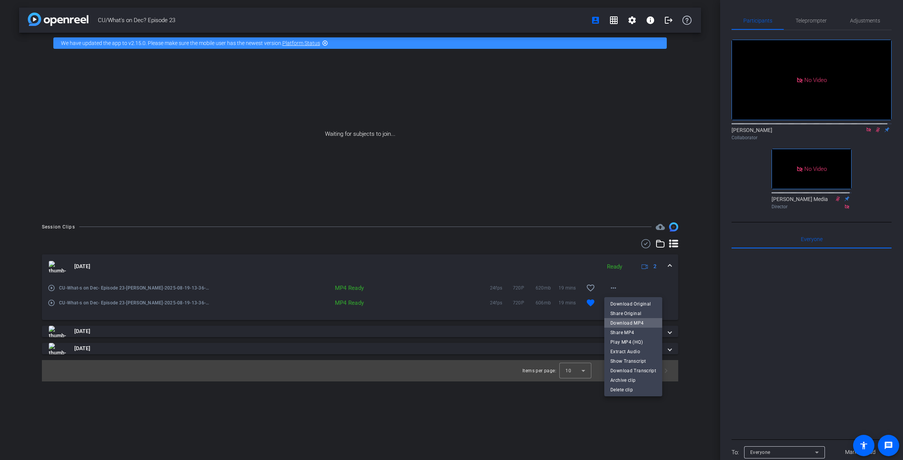
click at [635, 320] on span "Download MP4" at bounding box center [634, 322] width 46 height 9
